Goal: Communication & Community: Share content

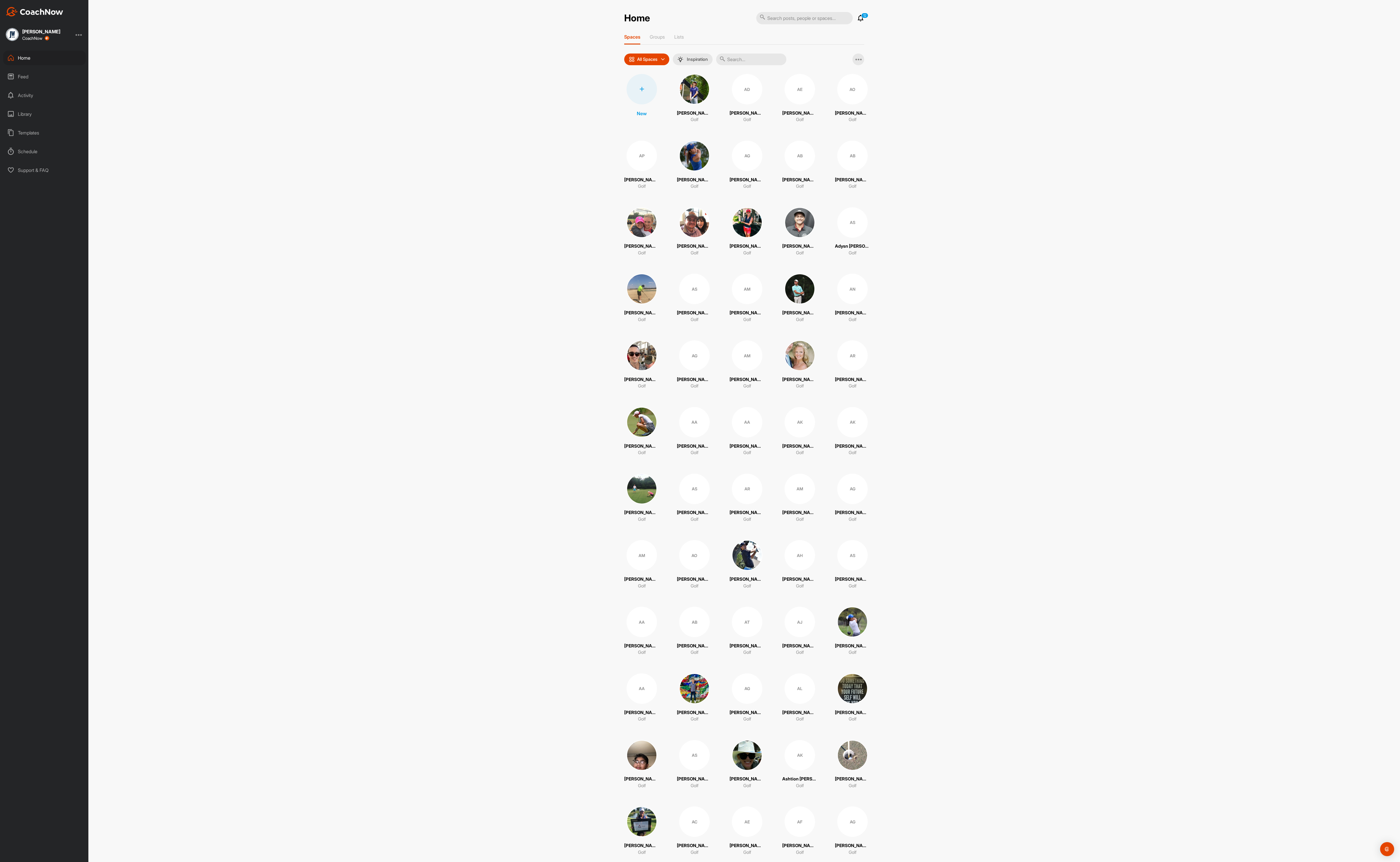
click at [767, 64] on input "text" at bounding box center [751, 60] width 70 height 12
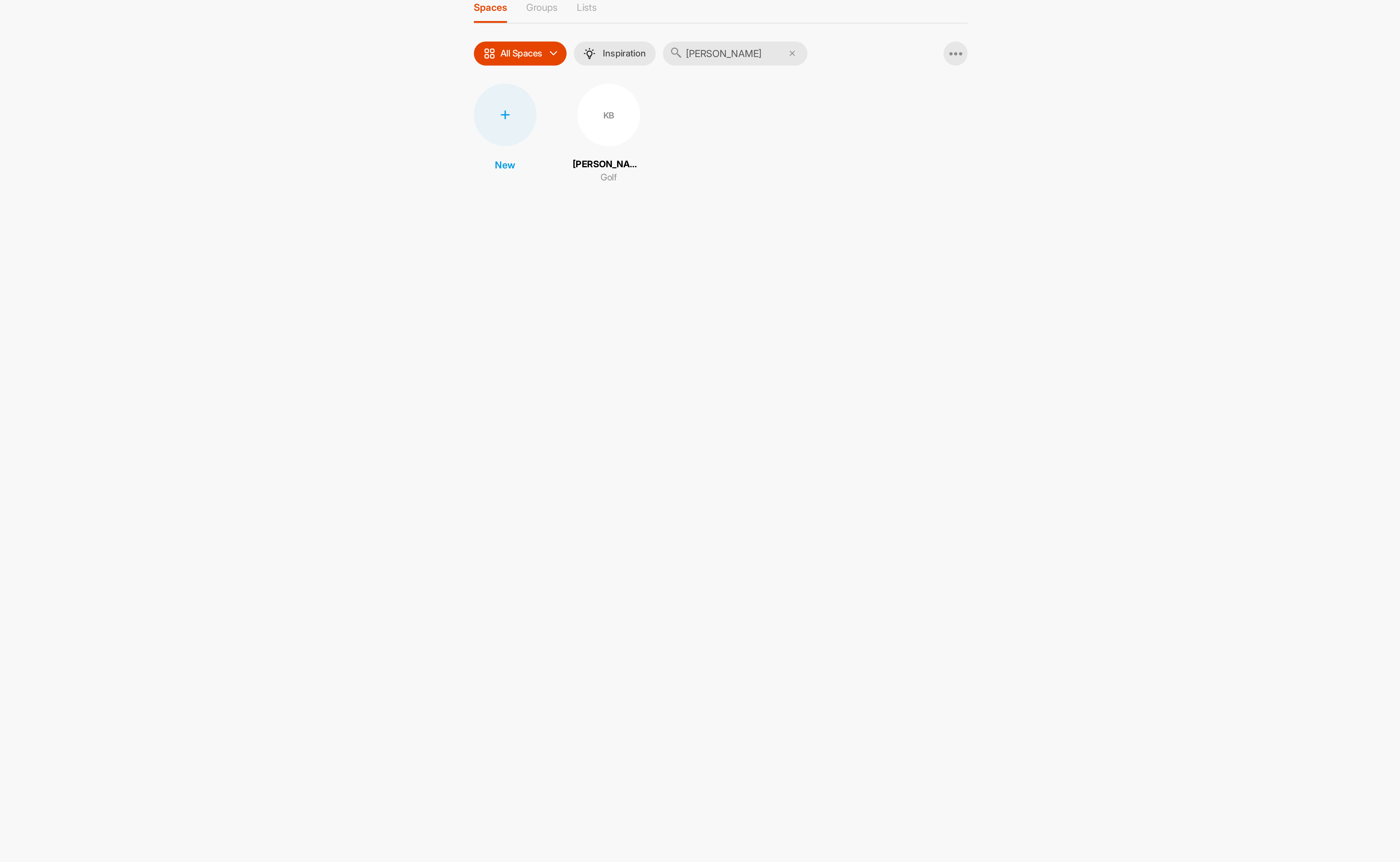
type input "knox"
click at [697, 92] on div "KB" at bounding box center [690, 89] width 30 height 30
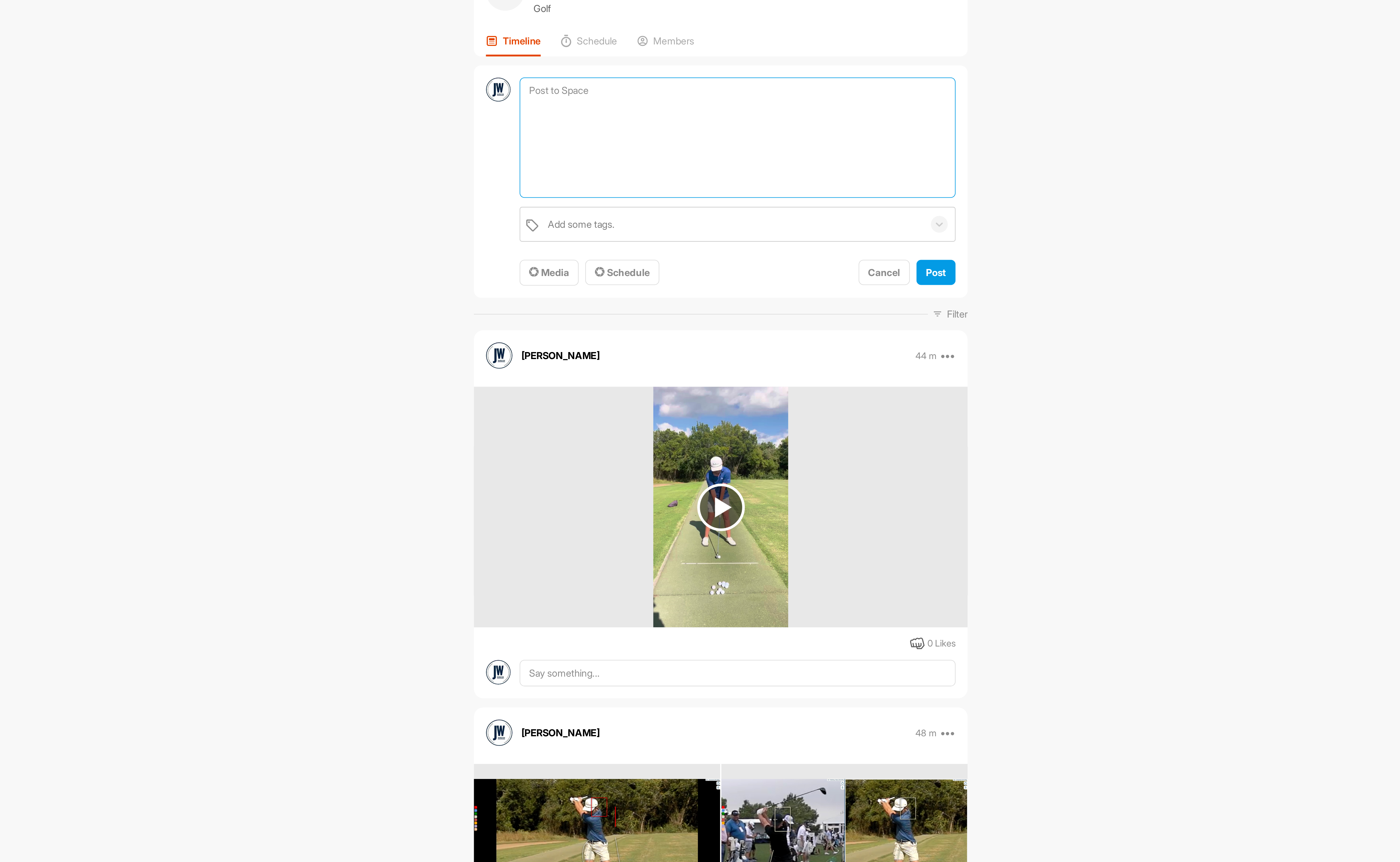
click at [694, 75] on textarea at bounding box center [752, 100] width 212 height 59
click at [659, 166] on span "Media" at bounding box center [661, 166] width 20 height 6
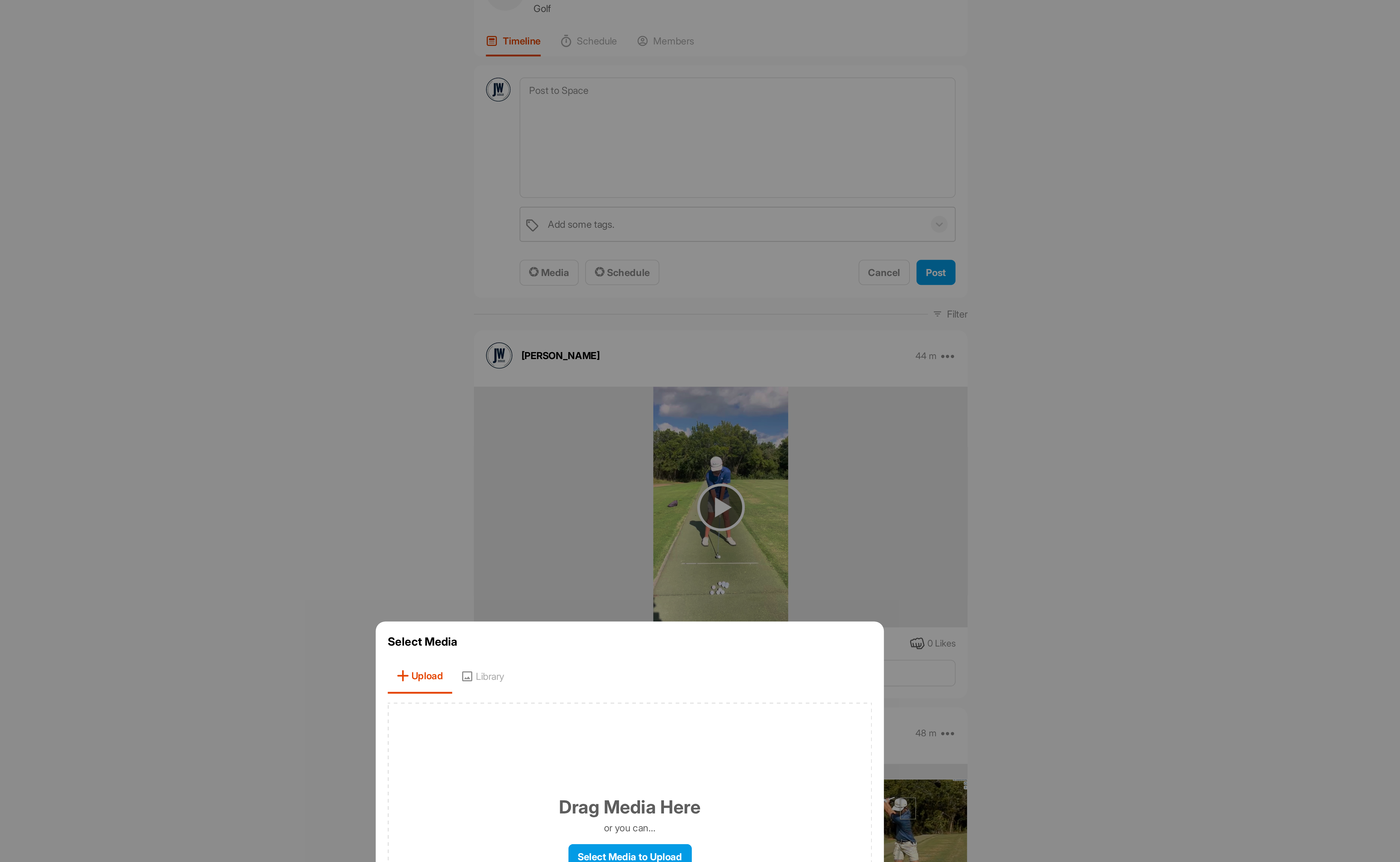
click at [767, 371] on div "Select Media Upload Library Drag Media Here or you can... Select Media to Uploa…" at bounding box center [700, 431] width 247 height 192
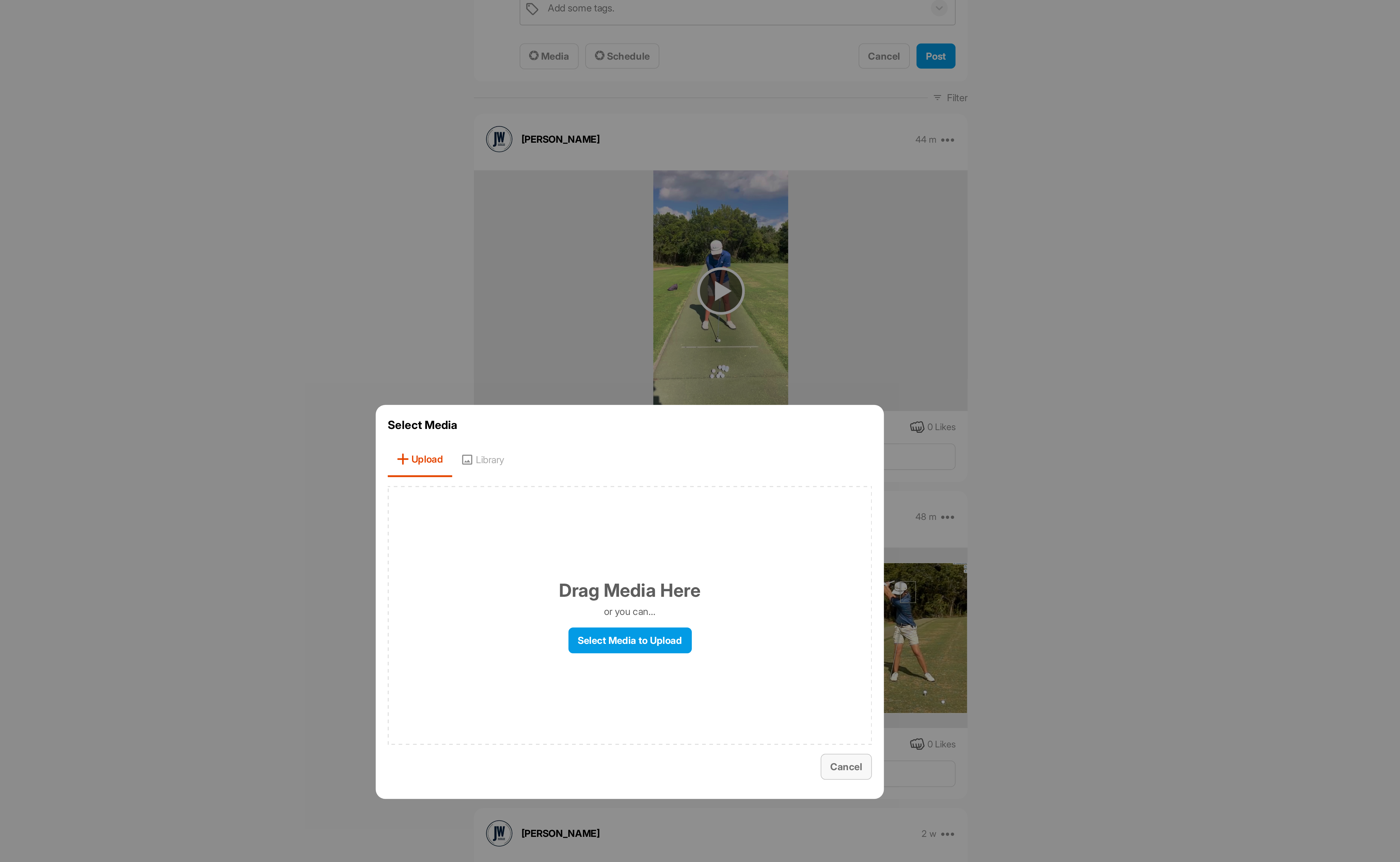
click at [807, 512] on span "Cancel" at bounding box center [805, 511] width 16 height 6
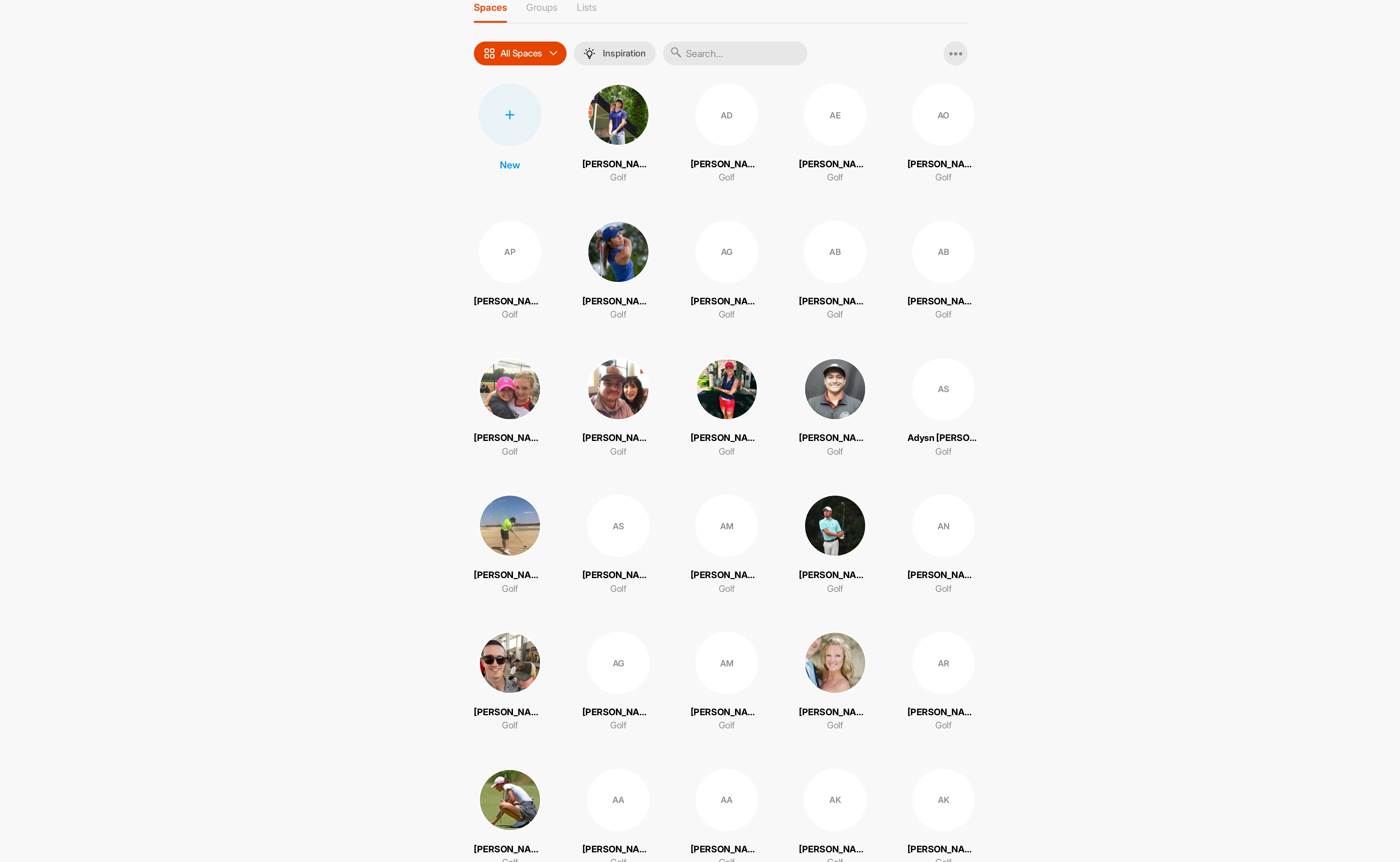
click at [753, 59] on input "text" at bounding box center [751, 60] width 70 height 12
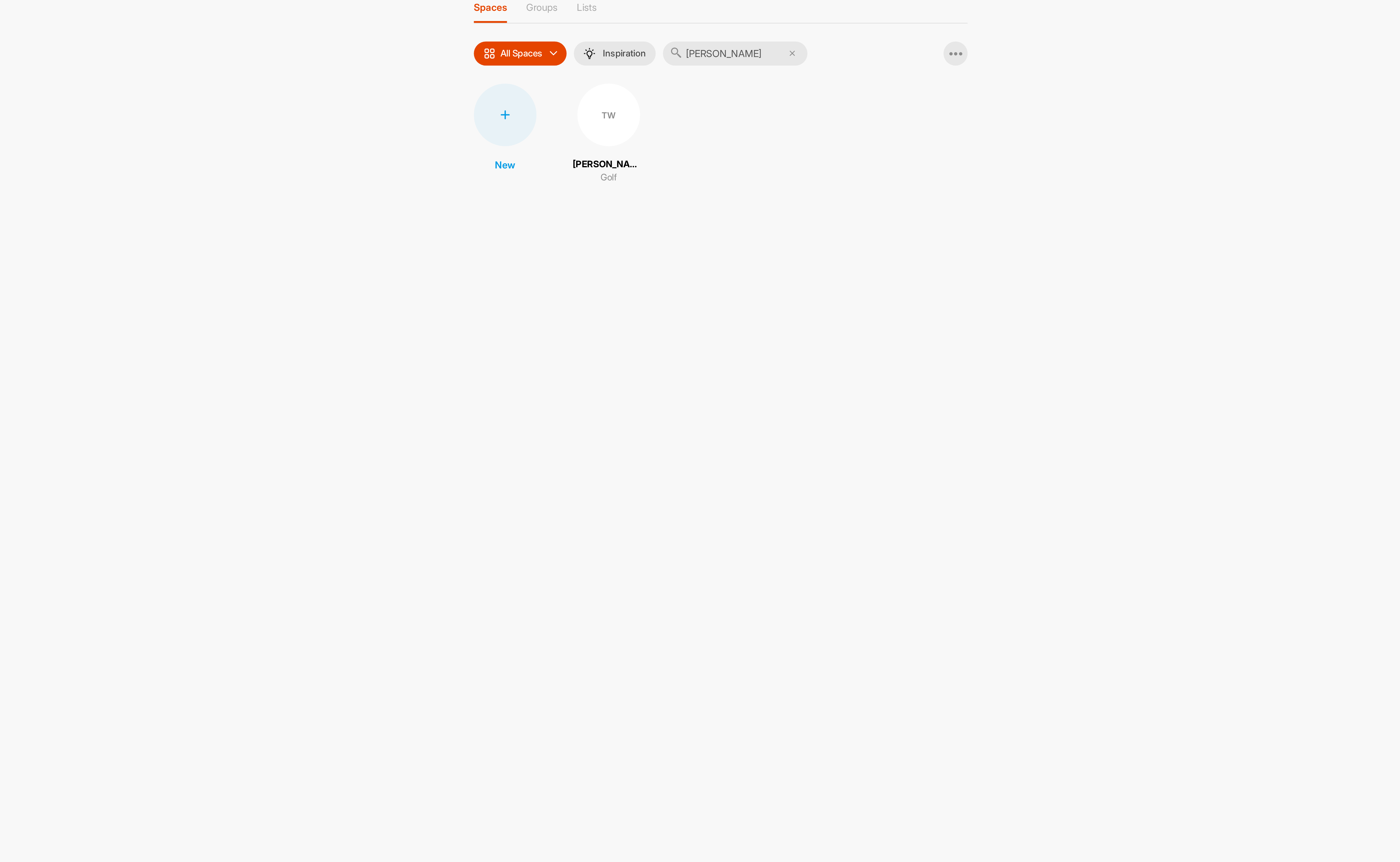
type input "tripp"
click at [696, 98] on div "TW" at bounding box center [690, 89] width 30 height 30
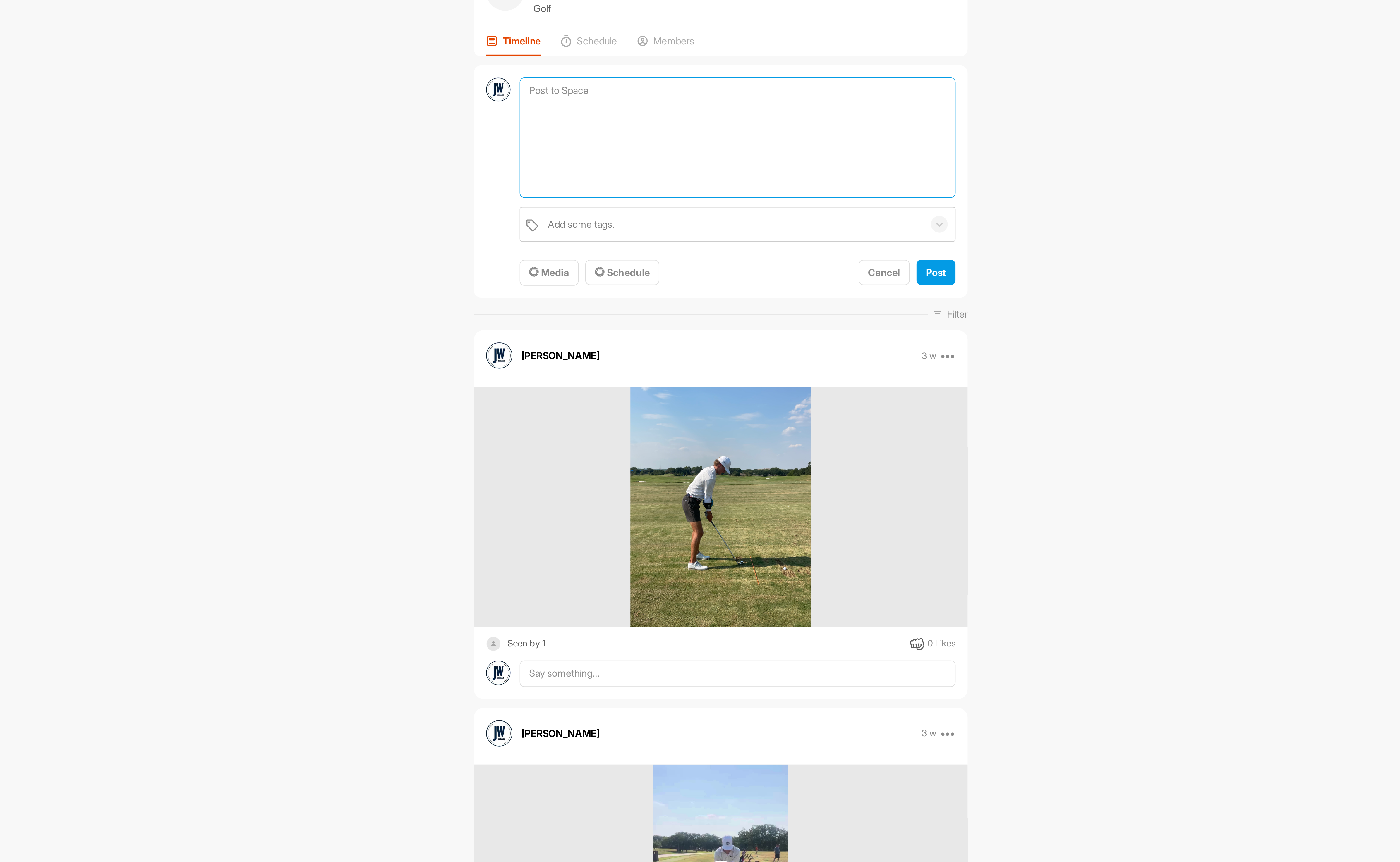
click at [678, 80] on textarea at bounding box center [752, 100] width 212 height 59
click at [665, 165] on span "Media" at bounding box center [661, 166] width 20 height 6
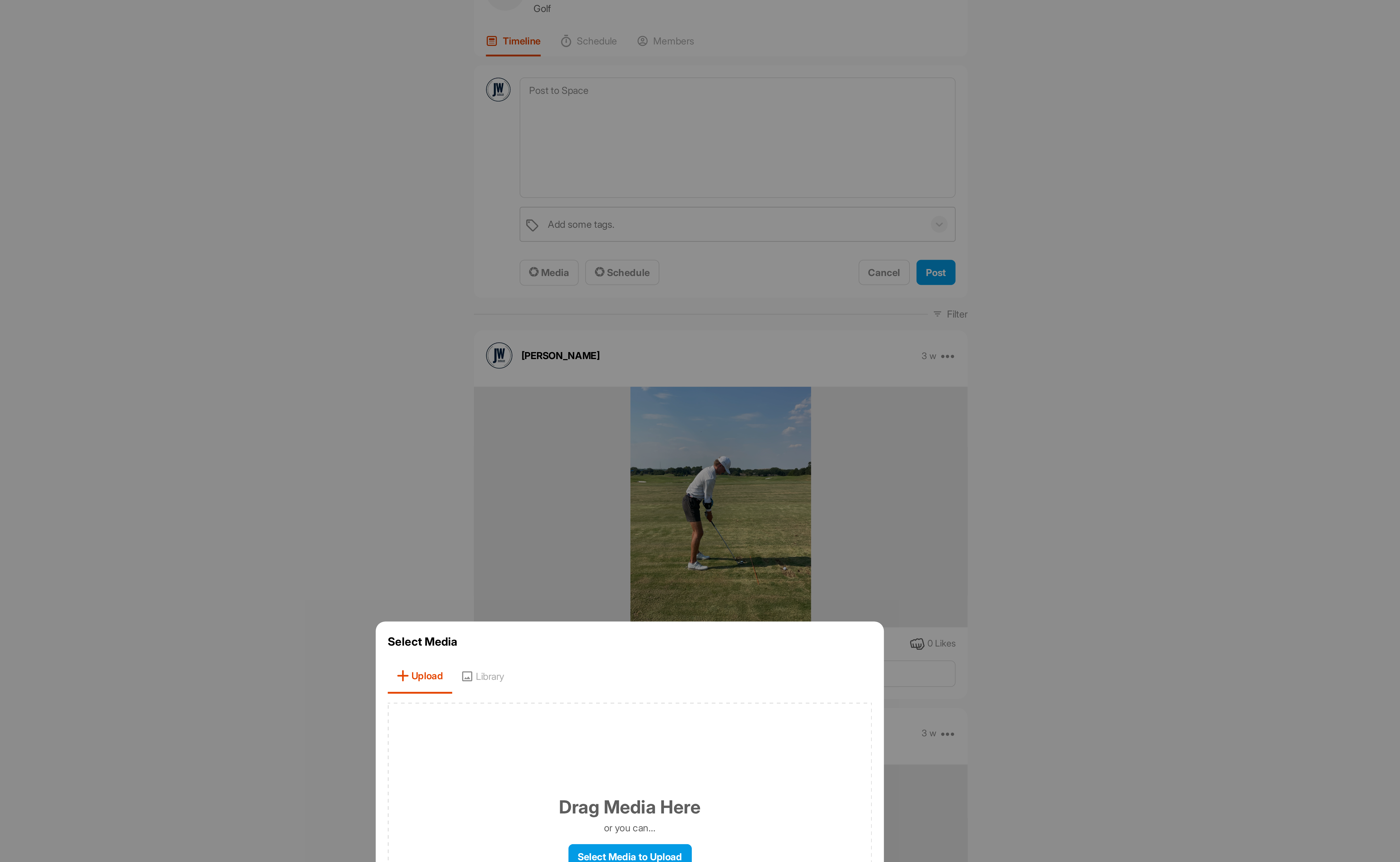
click at [711, 381] on div "Drag Media Here or you can... Select Media to Upload" at bounding box center [700, 438] width 235 height 126
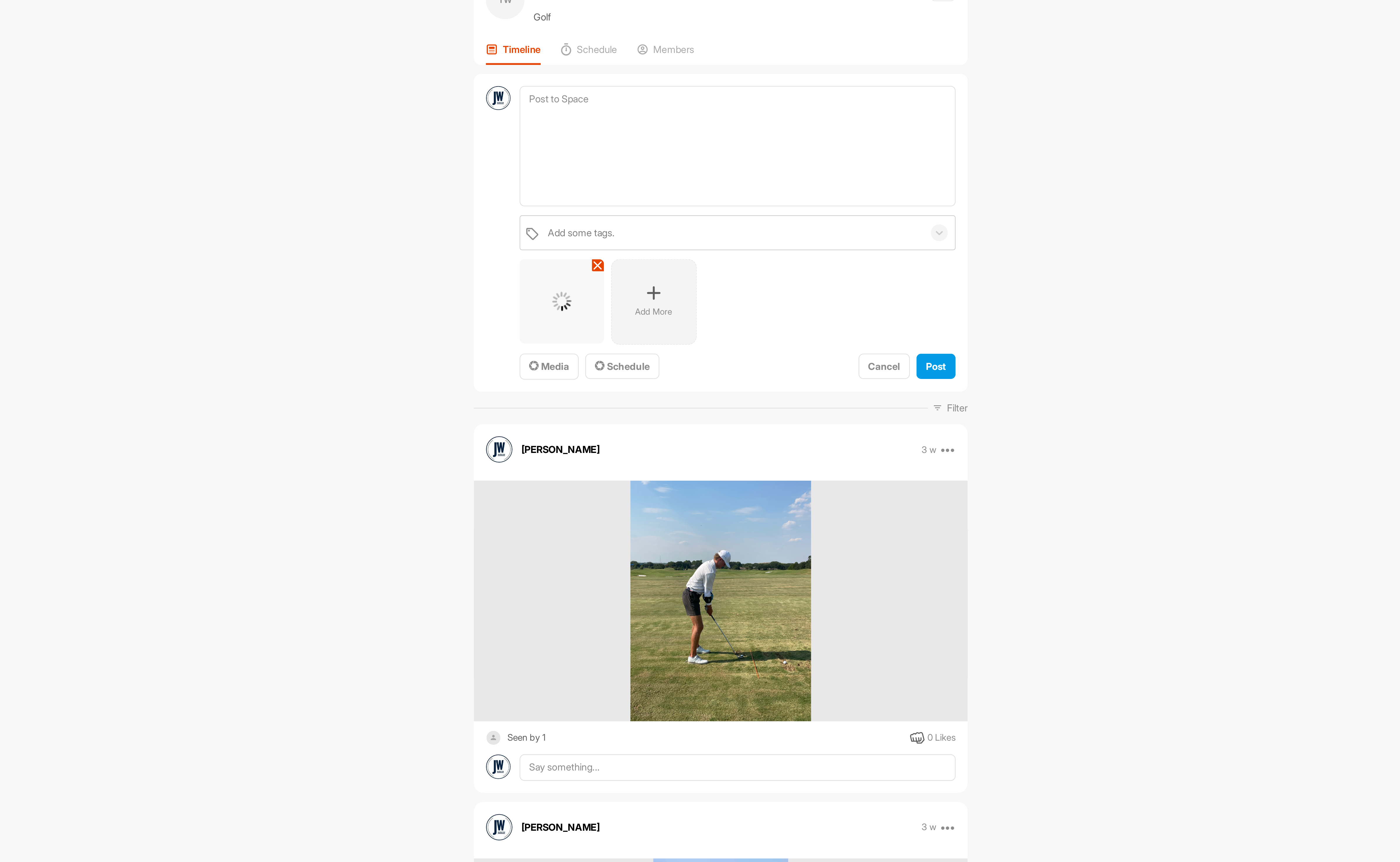
click at [709, 184] on div "Add More" at bounding box center [711, 176] width 41 height 41
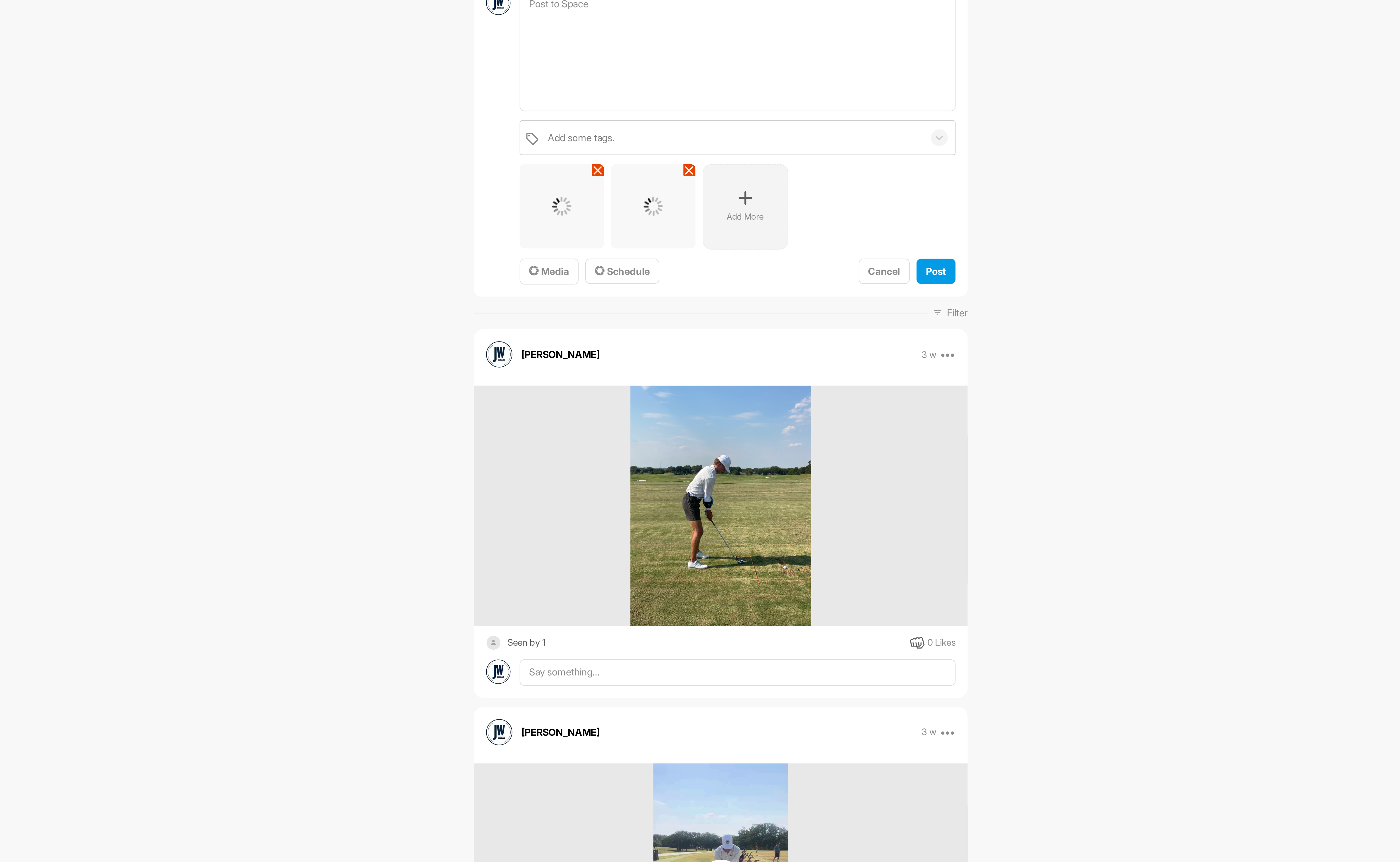
click at [753, 170] on icon at bounding box center [756, 172] width 7 height 7
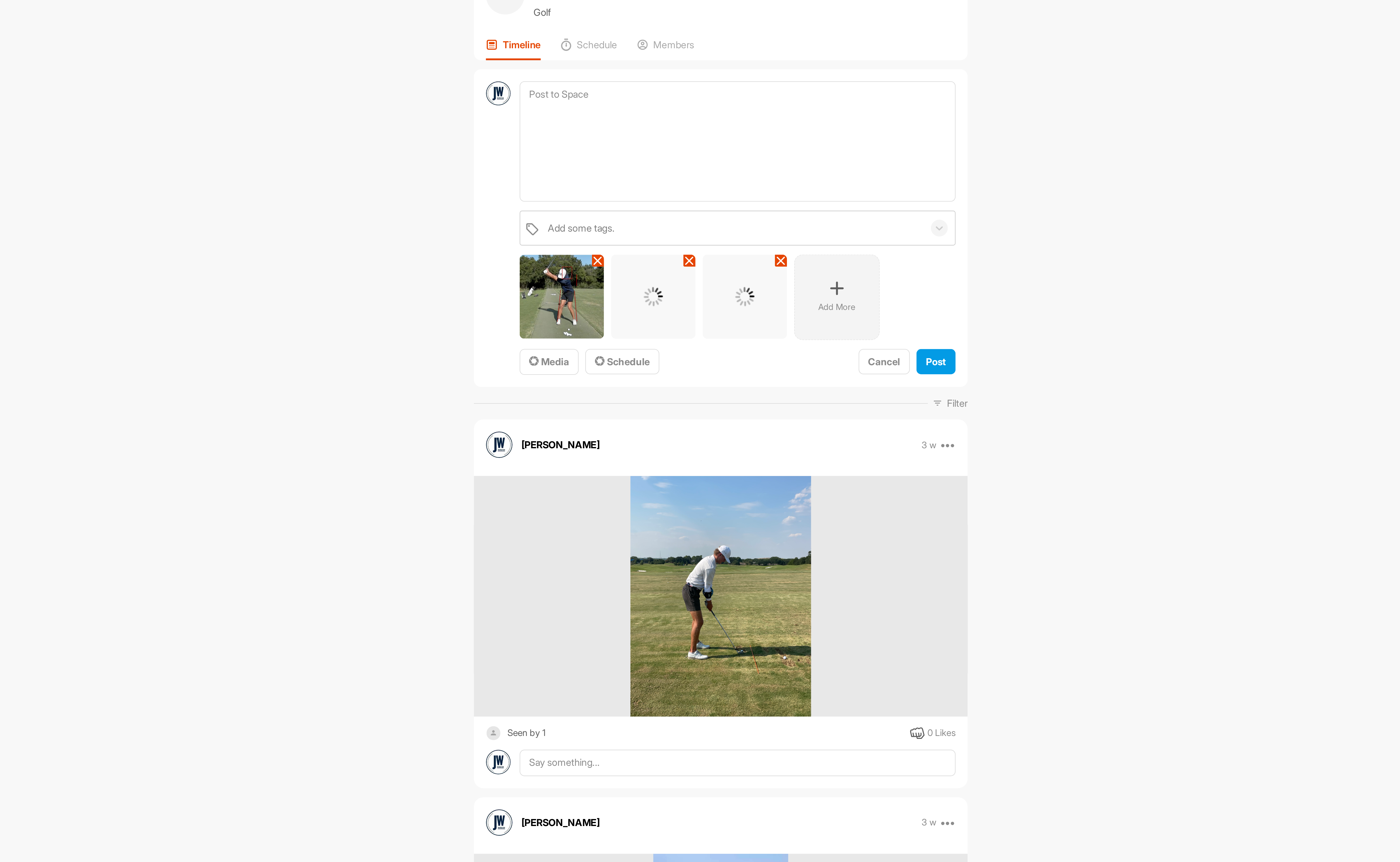
click at [803, 169] on div "Add More" at bounding box center [801, 176] width 41 height 41
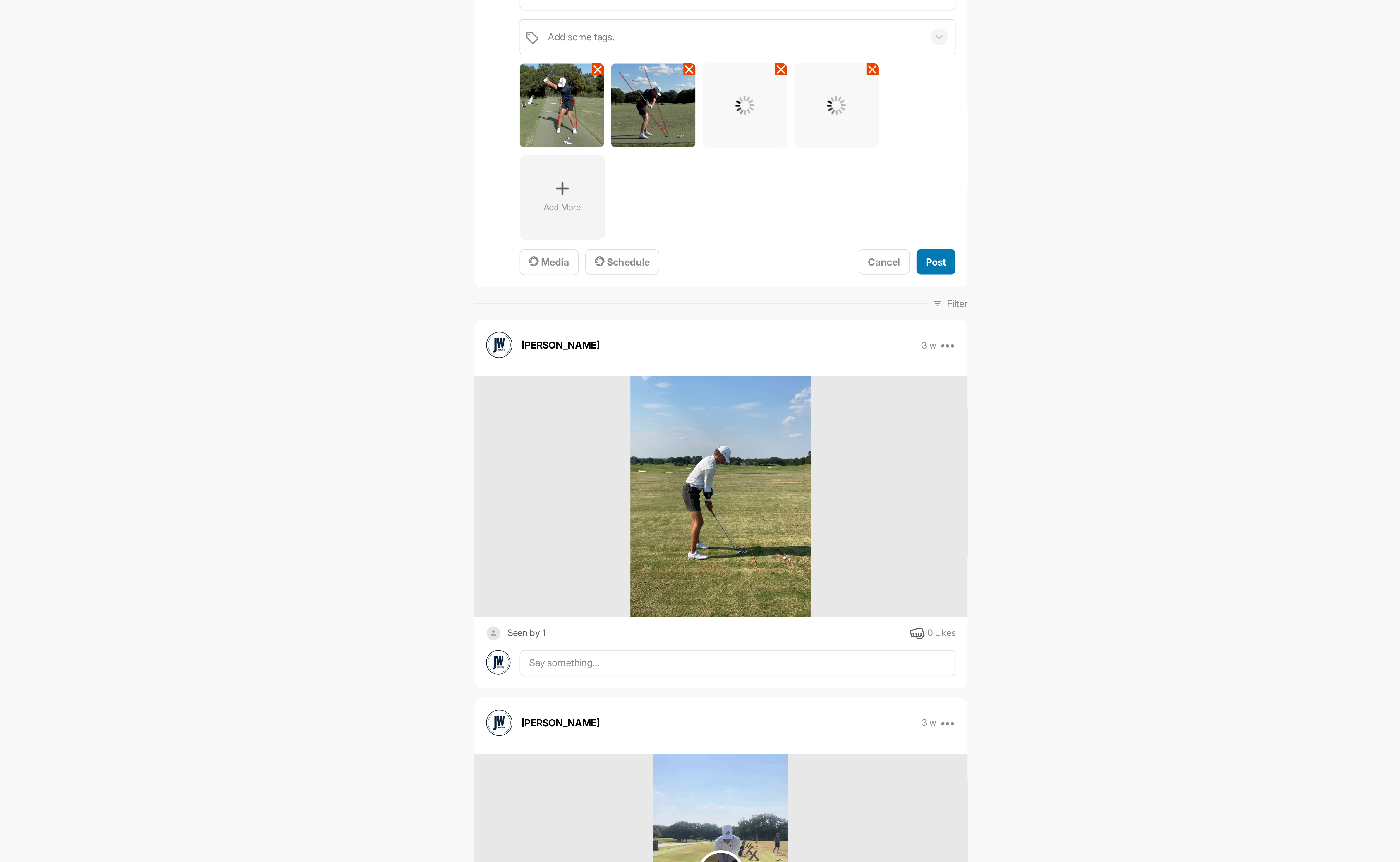
click at [846, 254] on span "Post" at bounding box center [849, 251] width 10 height 6
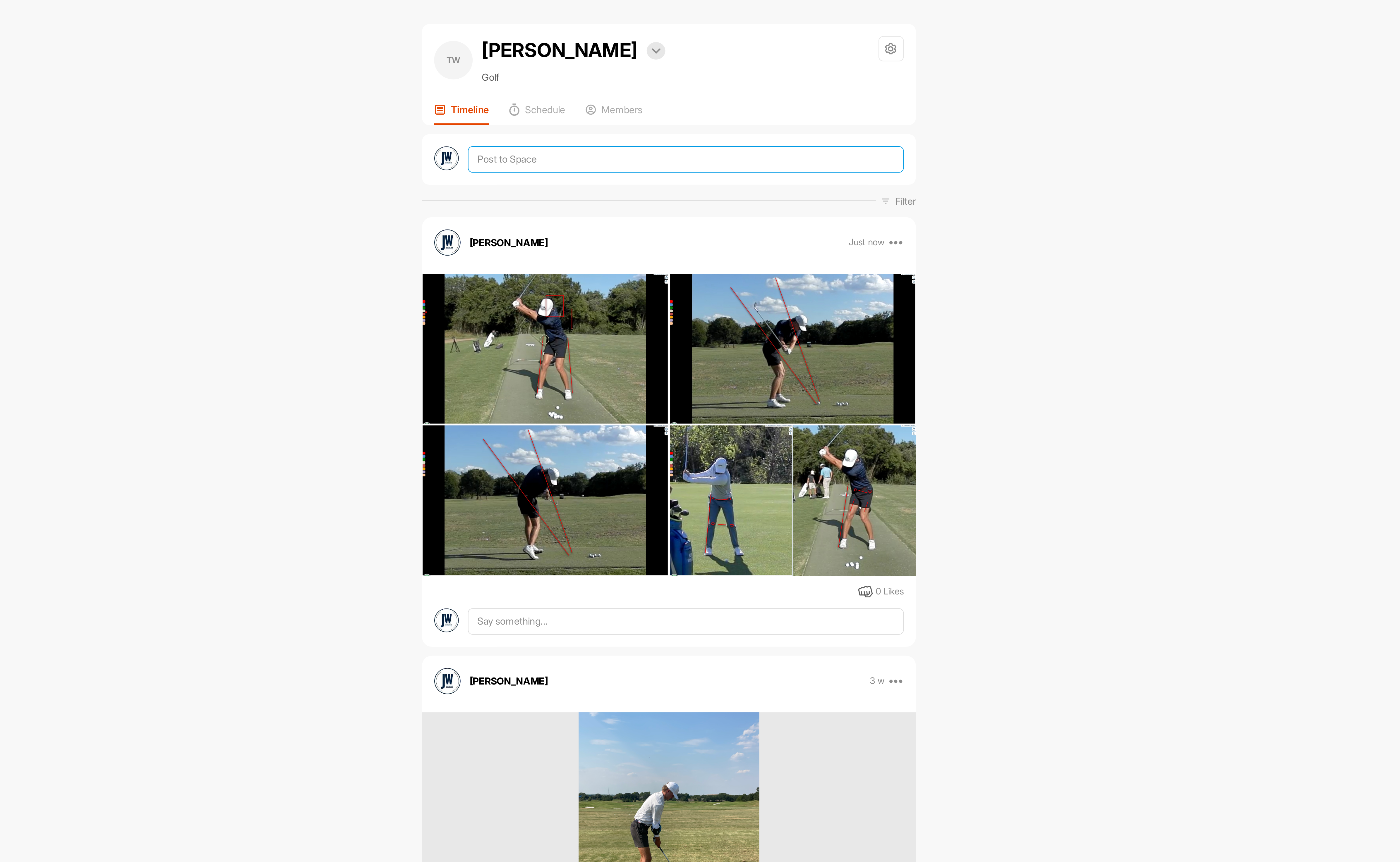
click at [690, 77] on textarea at bounding box center [752, 78] width 212 height 13
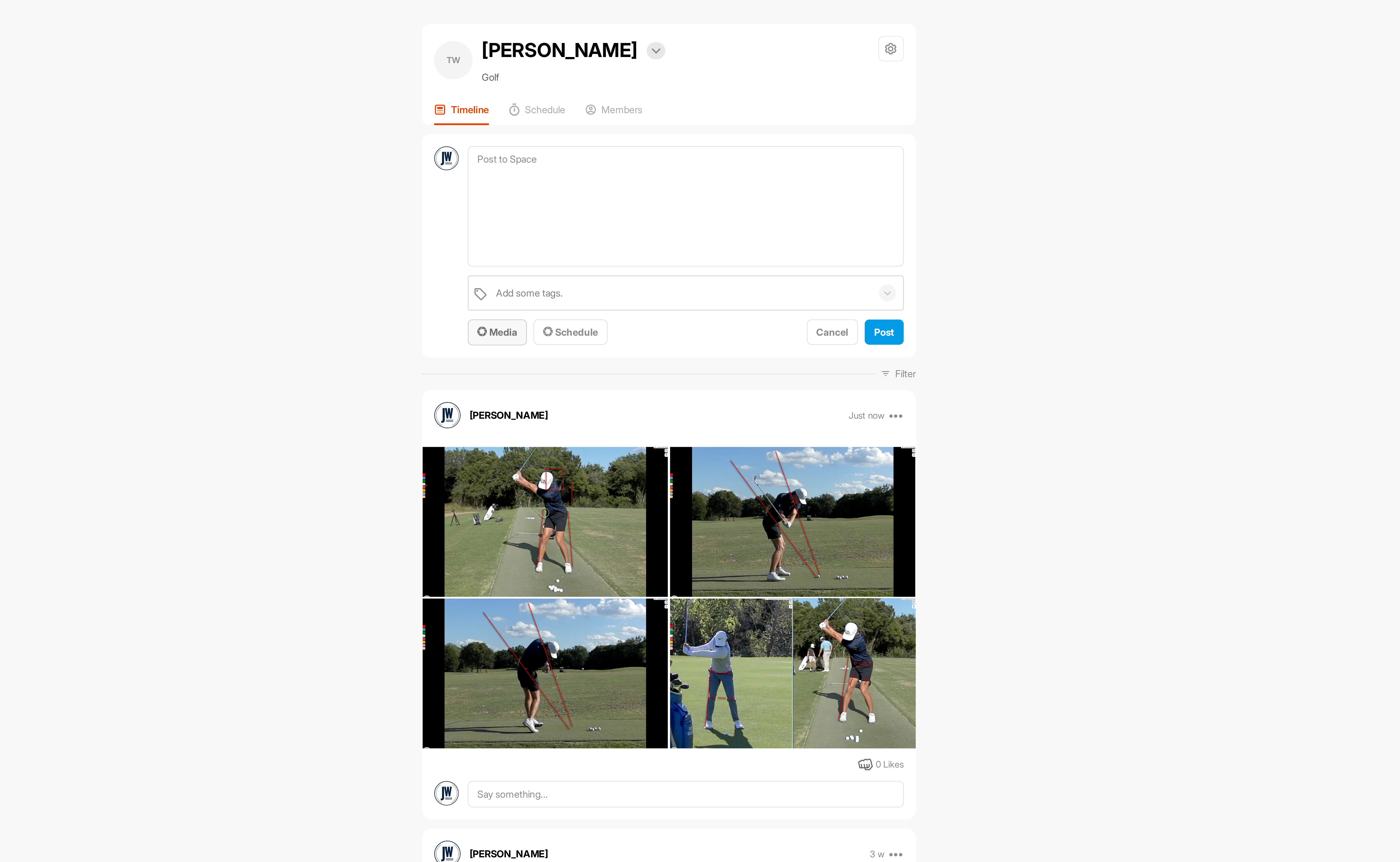
click at [660, 162] on span "Media" at bounding box center [661, 161] width 20 height 6
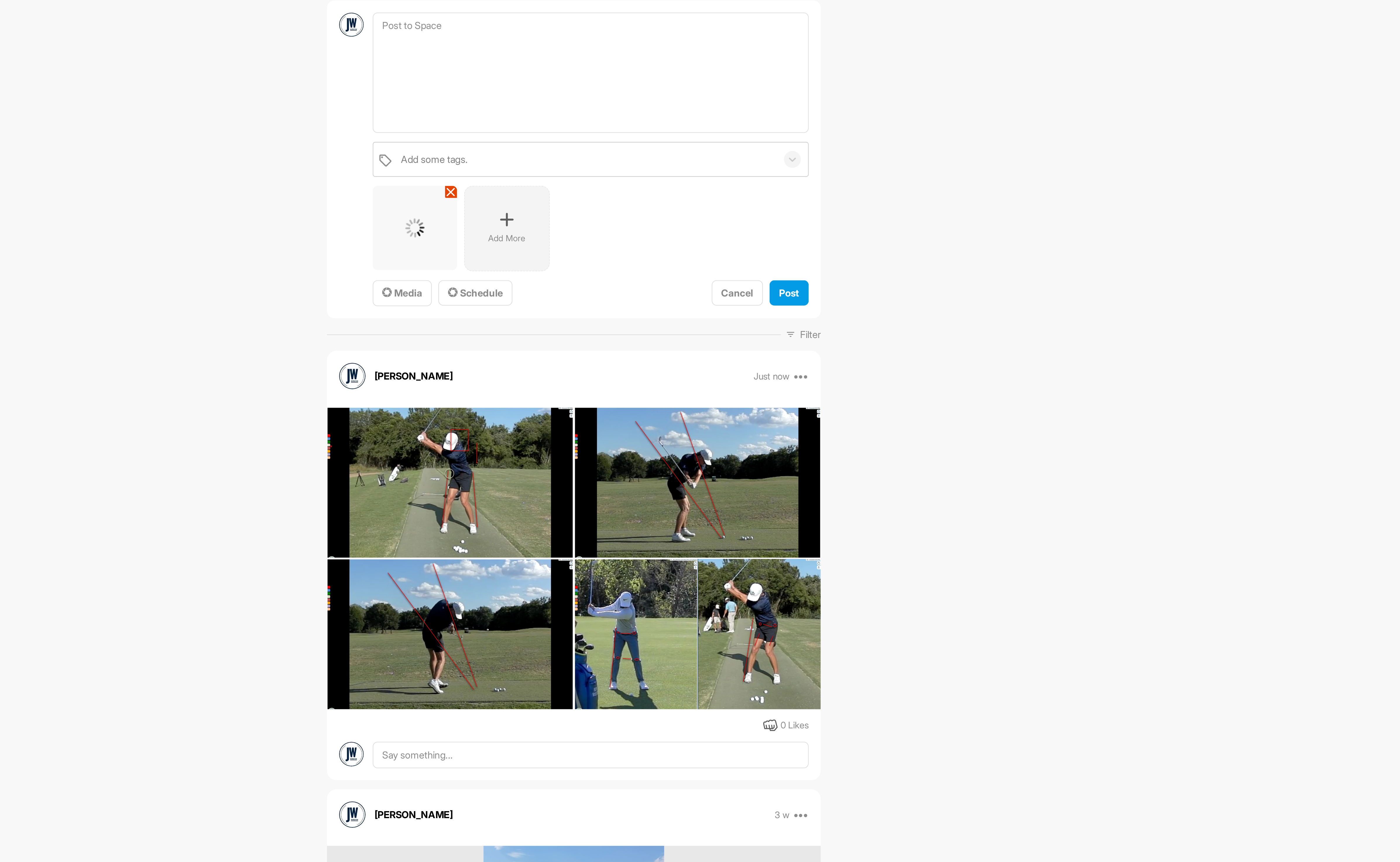
click at [707, 191] on div "Add More" at bounding box center [711, 176] width 41 height 41
click at [845, 210] on span "Post" at bounding box center [849, 207] width 10 height 6
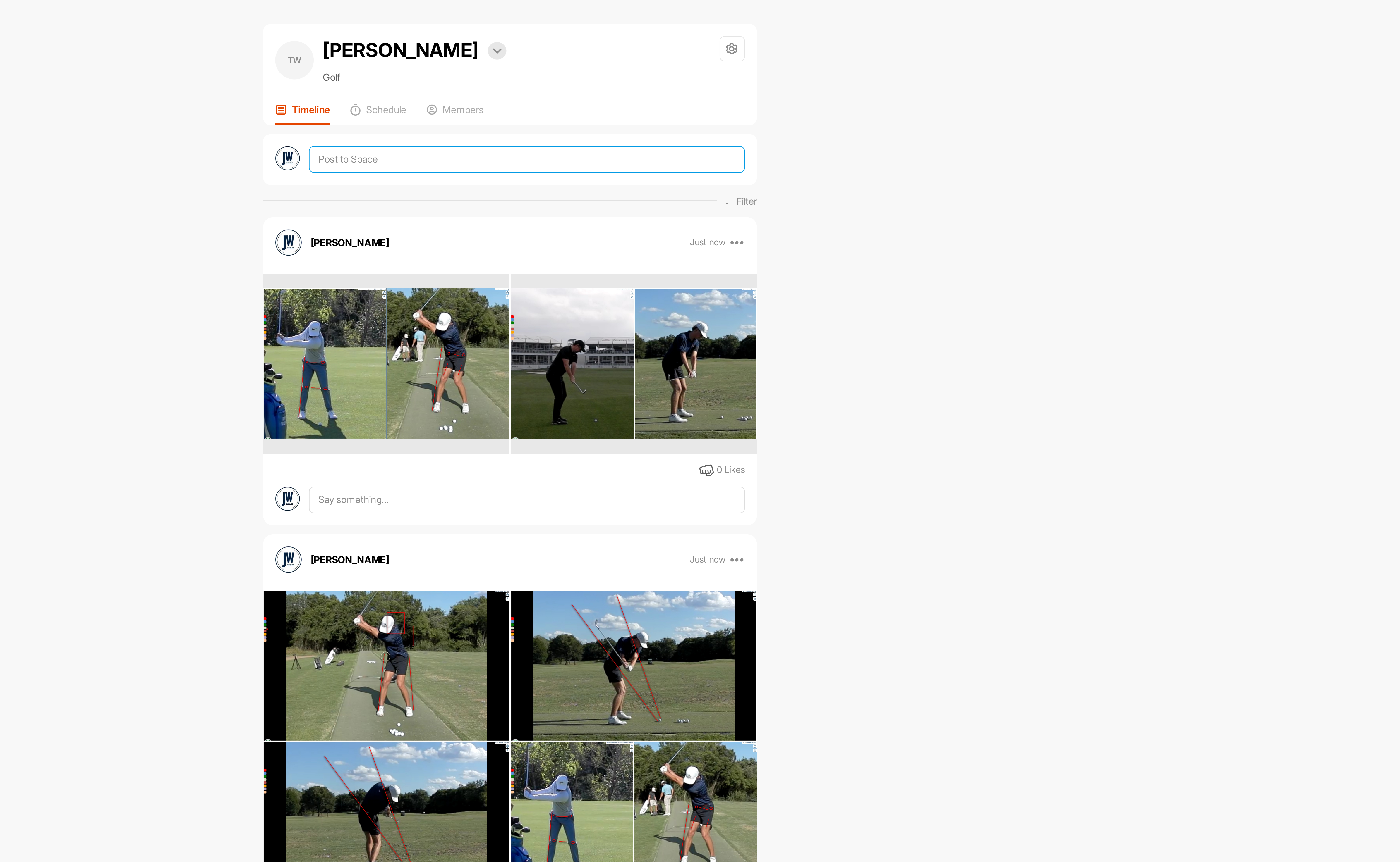
click at [688, 74] on textarea at bounding box center [752, 78] width 212 height 13
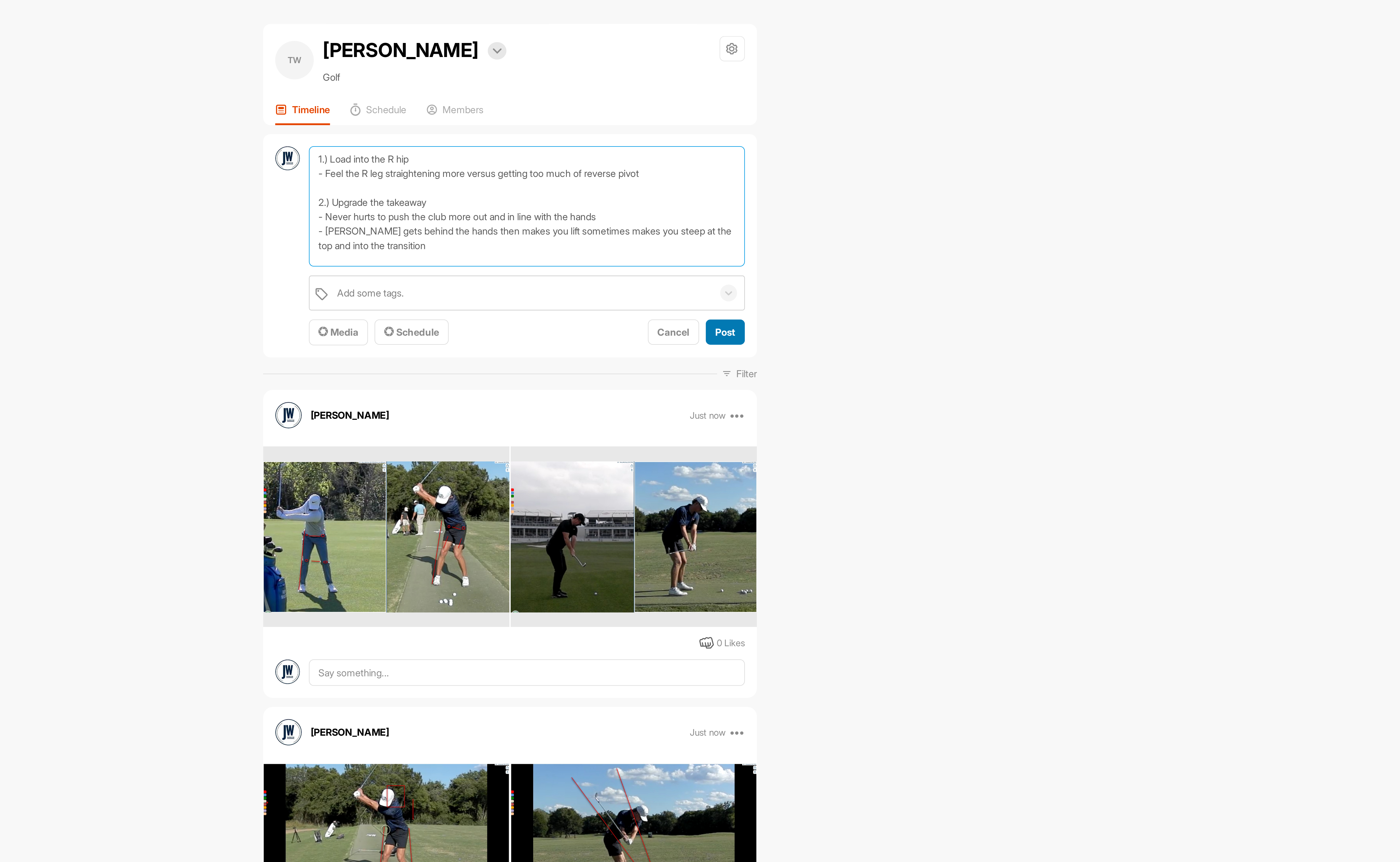
type textarea "1.) Load into the R hip - Feel the R leg straightening more versus getting too …"
click at [844, 162] on span "Post" at bounding box center [849, 161] width 10 height 6
